Goal: Browse casually

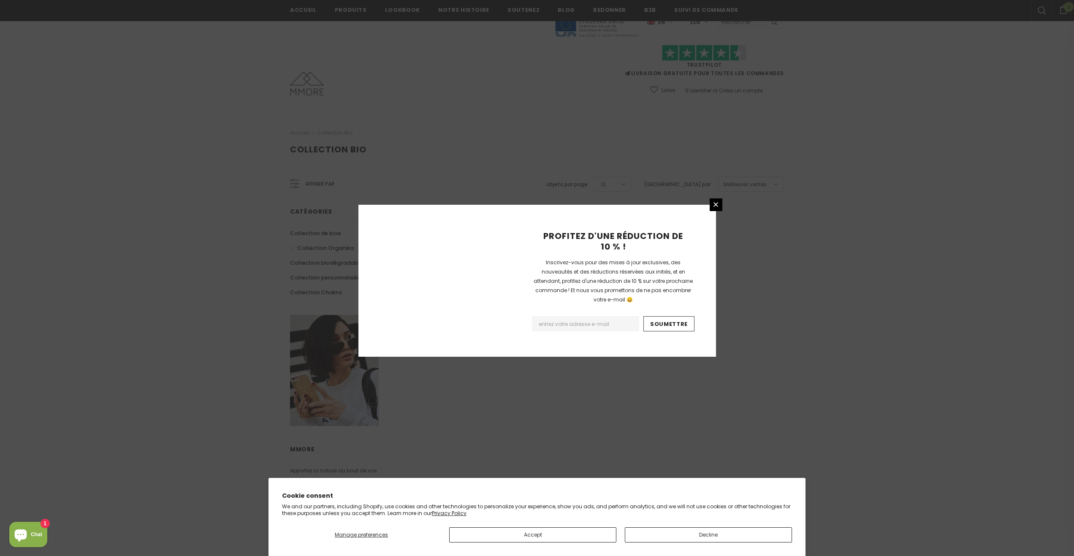
scroll to position [328, 0]
